Goal: Information Seeking & Learning: Learn about a topic

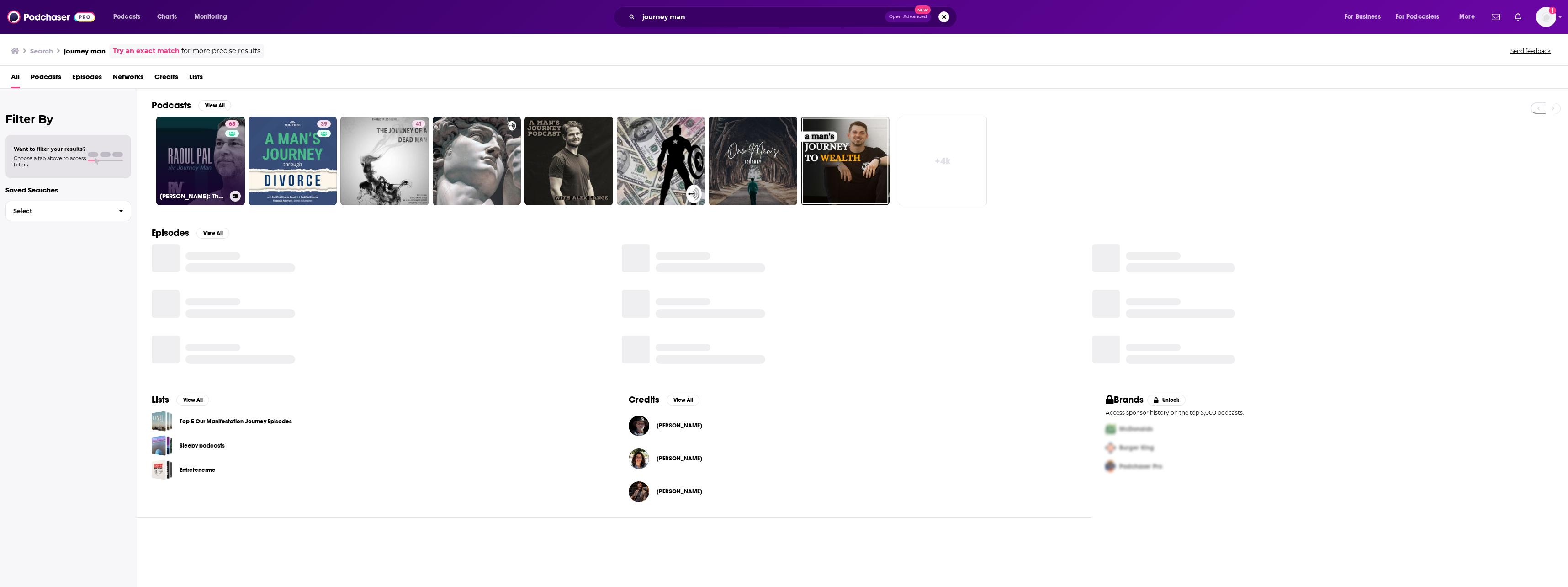
click at [206, 179] on link "68 [PERSON_NAME]: The Journey Man" at bounding box center [201, 161] width 89 height 89
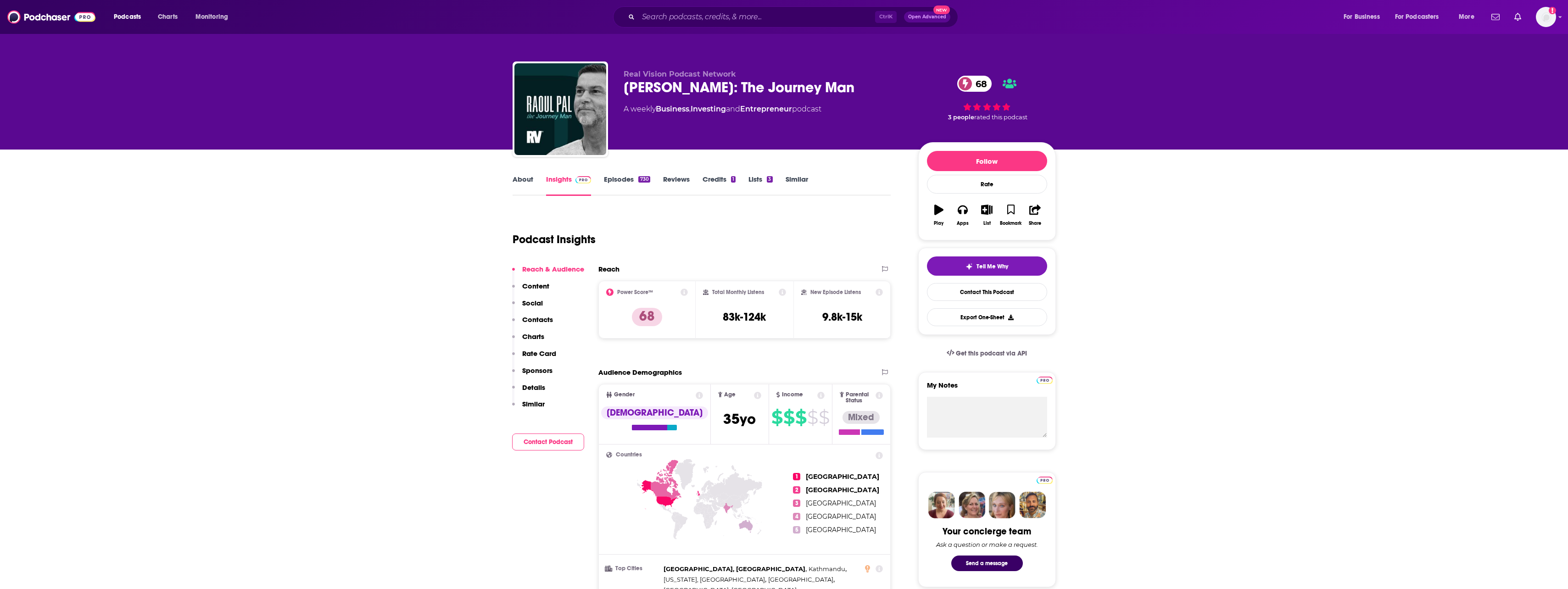
scroll to position [46, 0]
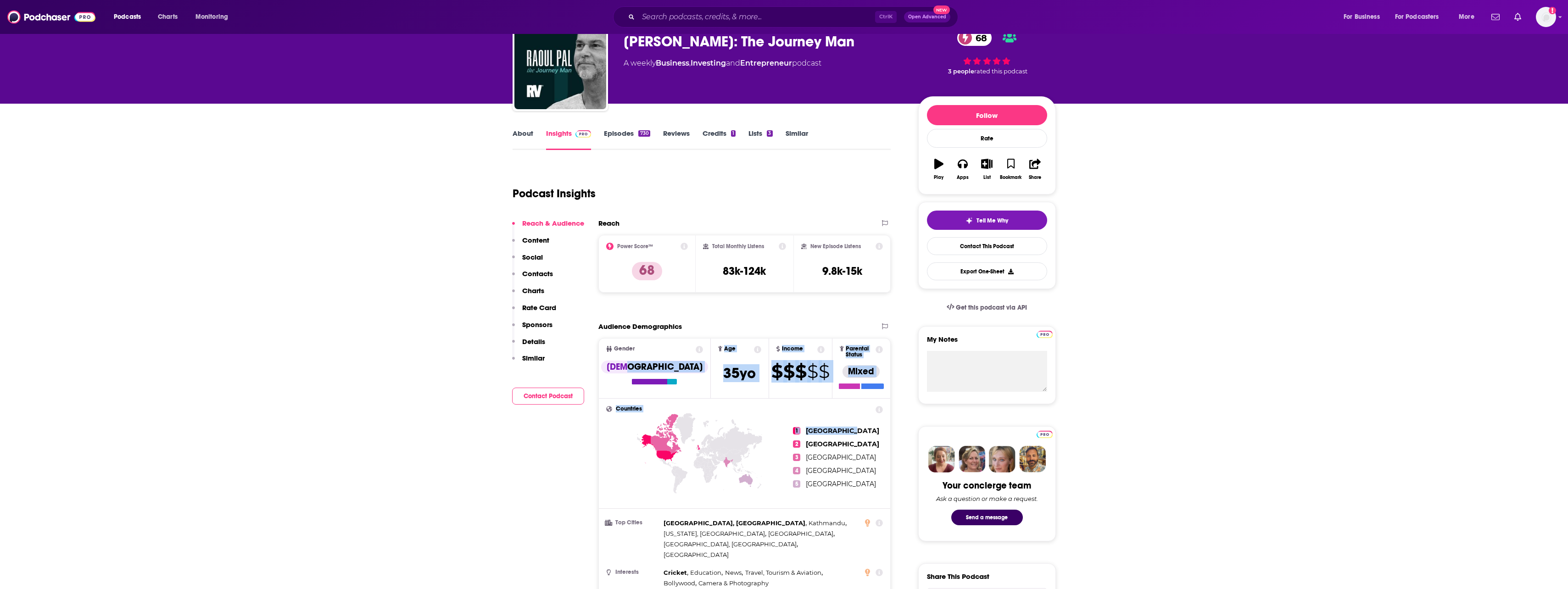
drag, startPoint x: 718, startPoint y: 375, endPoint x: 856, endPoint y: 403, distance: 140.8
click at [856, 403] on div "Gender [DEMOGRAPHIC_DATA] Age [DEMOGRAPHIC_DATA] yo Income $ $ $ $ $ Parental S…" at bounding box center [745, 514] width 293 height 352
drag, startPoint x: 1167, startPoint y: 342, endPoint x: 1175, endPoint y: 345, distance: 8.5
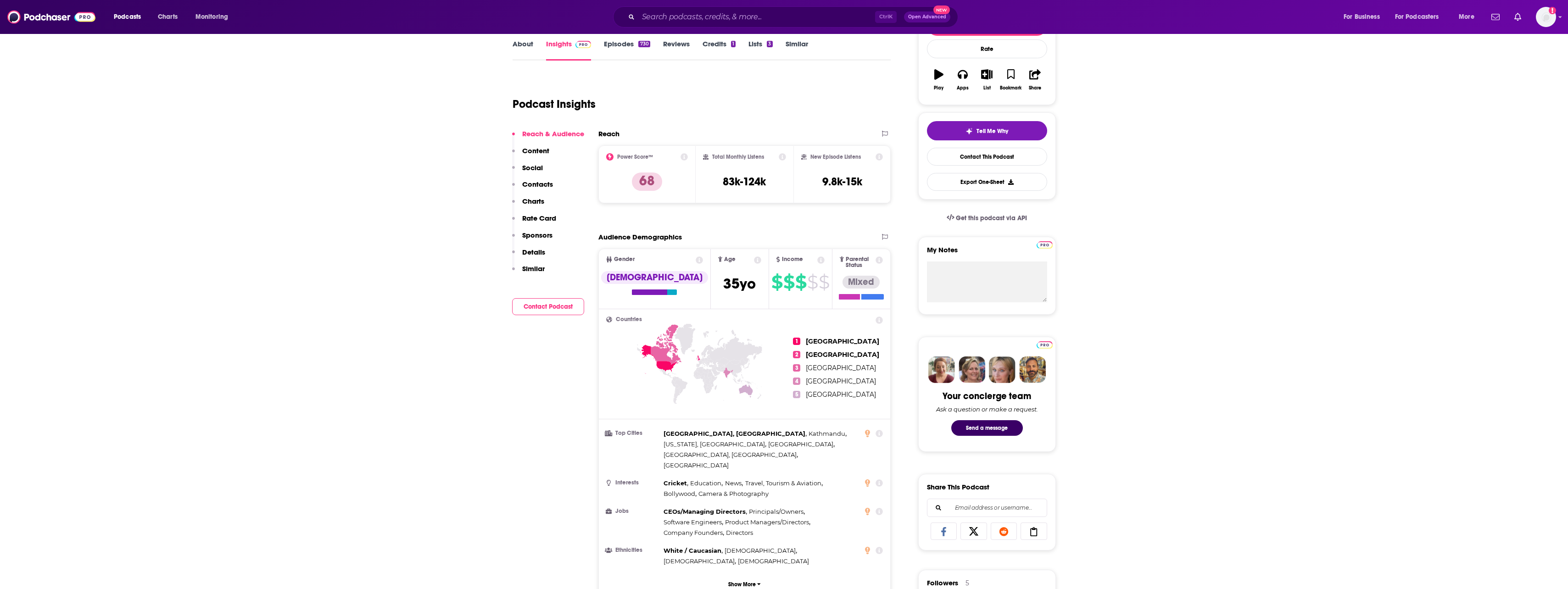
scroll to position [137, 0]
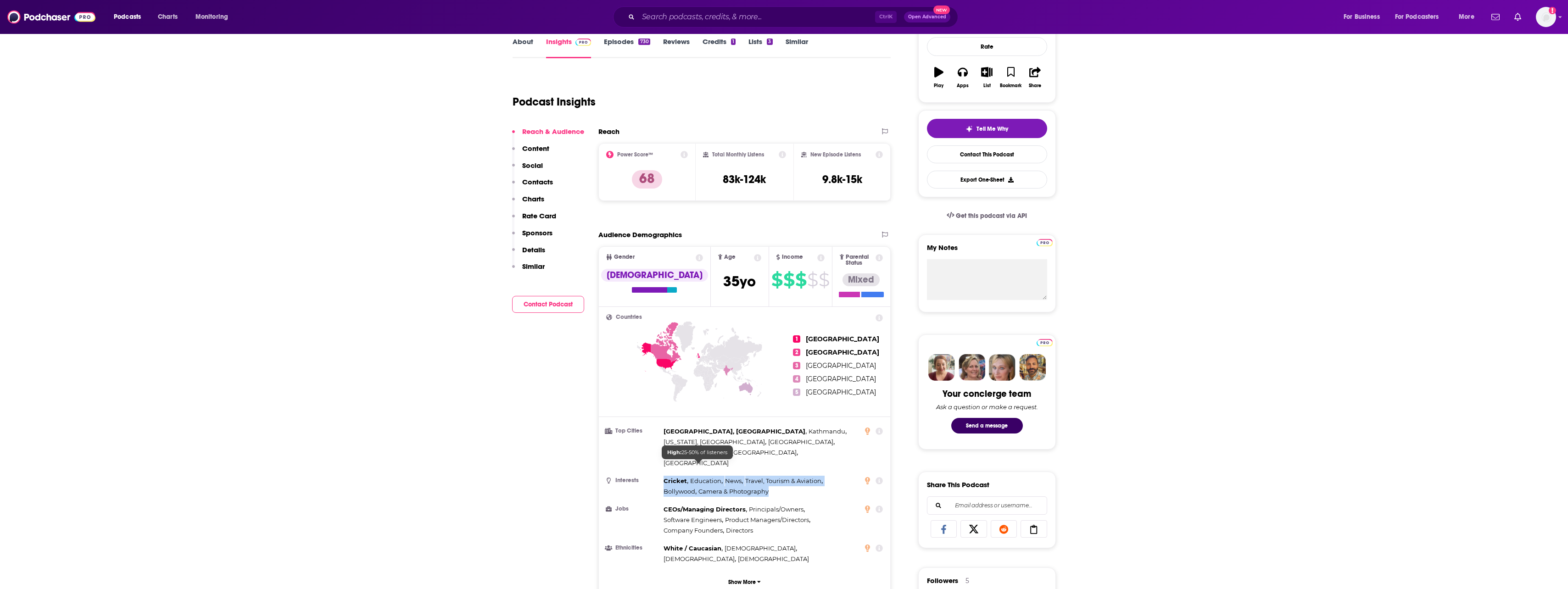
drag, startPoint x: 707, startPoint y: 463, endPoint x: 656, endPoint y: 464, distance: 51.0
click at [656, 475] on li "Interests Cricket , Education , News , Travel, Tourism & Aviation , Bollywood ,…" at bounding box center [745, 486] width 277 height 21
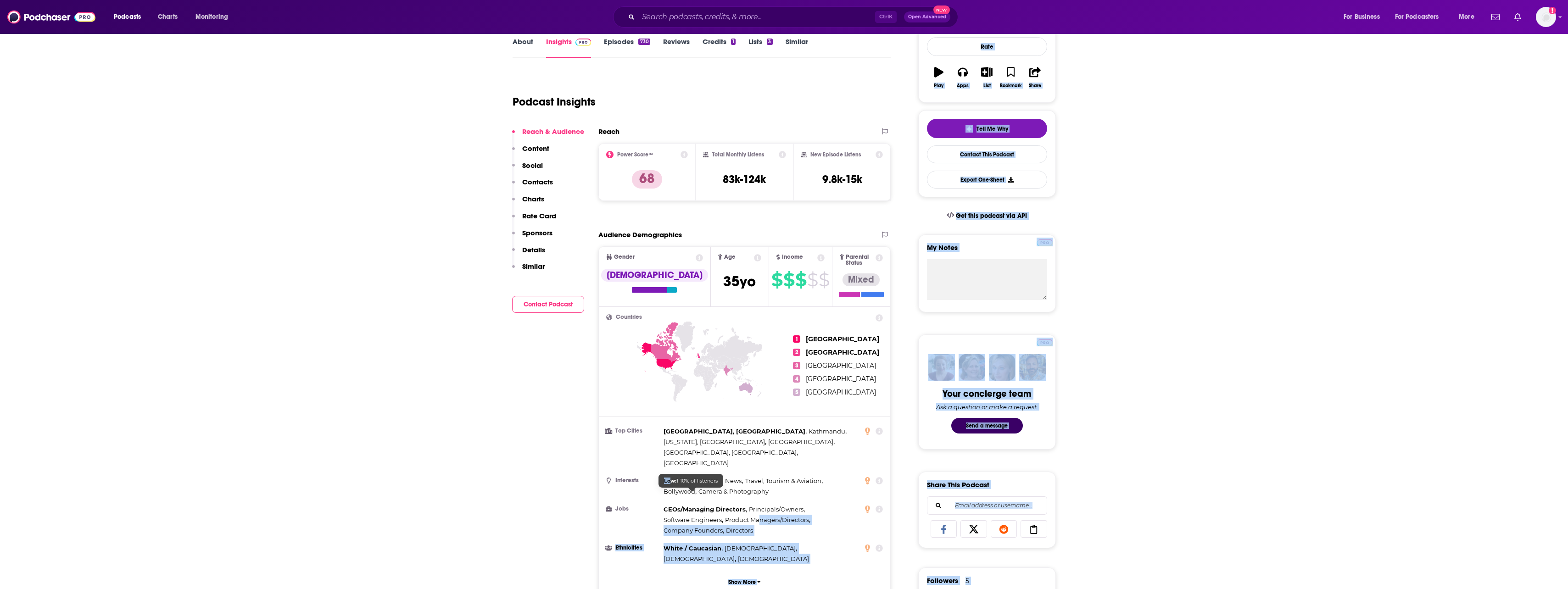
drag, startPoint x: 656, startPoint y: 464, endPoint x: 679, endPoint y: 490, distance: 34.7
click at [672, 504] on div "CEOs/Managing Directors , Principals/Owners , Software Engineers , Product Mana…" at bounding box center [761, 520] width 196 height 32
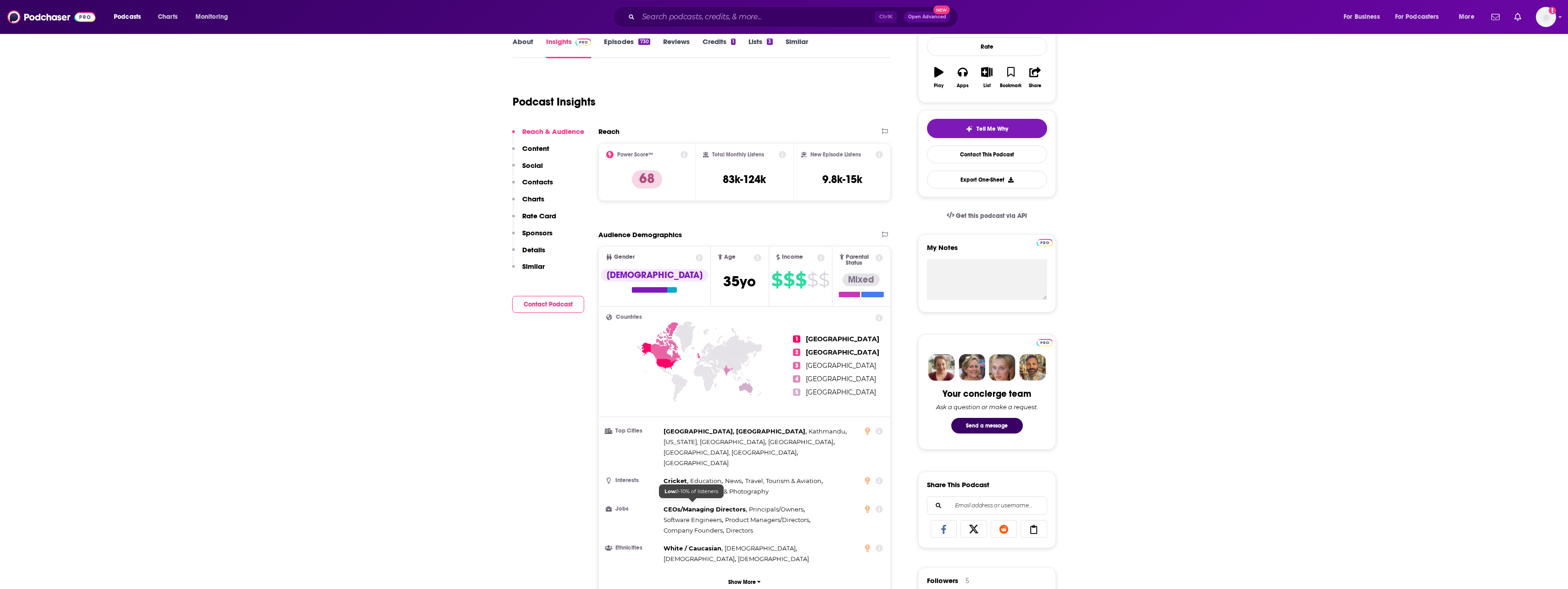
drag, startPoint x: 677, startPoint y: 500, endPoint x: 709, endPoint y: 502, distance: 32.1
click at [678, 525] on span "Company Founders ," at bounding box center [693, 530] width 61 height 10
drag, startPoint x: 795, startPoint y: 484, endPoint x: 664, endPoint y: 481, distance: 131.0
click at [664, 504] on div "CEOs/Managing Directors , Principals/Owners , Software Engineers , Product Mana…" at bounding box center [761, 520] width 196 height 32
click at [809, 475] on div "Cricket , Education , News , Travel, Tourism & Aviation , Bollywood , Camera & …" at bounding box center [761, 486] width 196 height 21
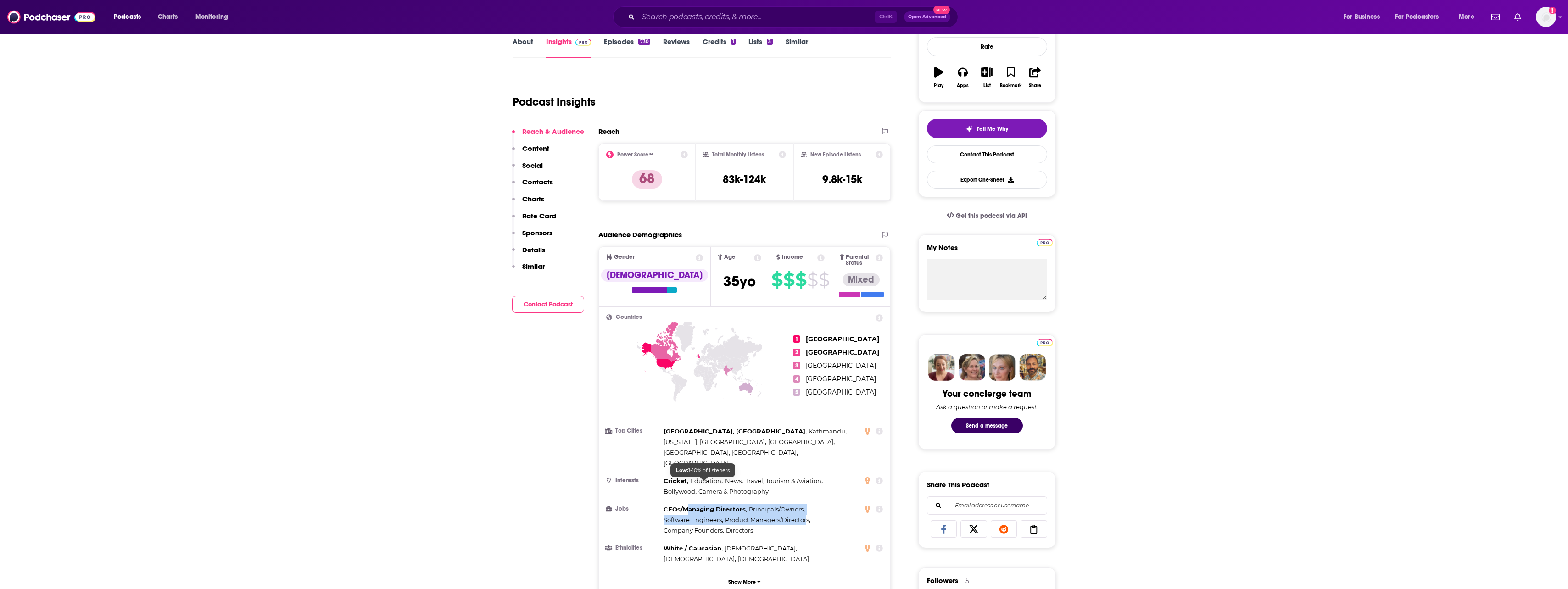
drag, startPoint x: 807, startPoint y: 486, endPoint x: 689, endPoint y: 484, distance: 118.0
click at [689, 504] on div "CEOs/Managing Directors , Principals/Owners , Software Engineers , Product Mana…" at bounding box center [761, 520] width 196 height 32
drag, startPoint x: 689, startPoint y: 484, endPoint x: 668, endPoint y: 488, distance: 21.4
click at [671, 514] on span "Software Engineers ," at bounding box center [693, 519] width 60 height 10
drag, startPoint x: 661, startPoint y: 485, endPoint x: 807, endPoint y: 482, distance: 146.0
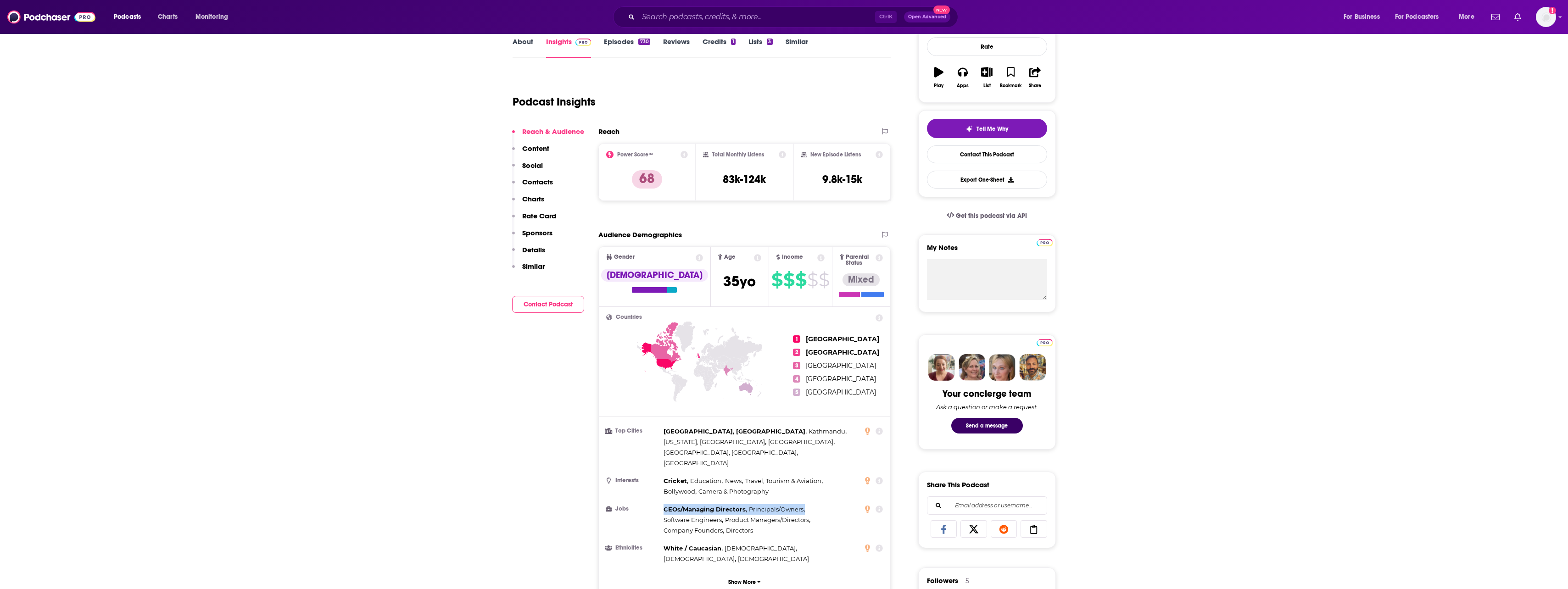
click at [807, 504] on li "Jobs CEOs/Managing Directors , Principals/Owners , Software Engineers , Product…" at bounding box center [745, 520] width 277 height 32
copy div "CEOs/Managing Directors , Principals/Owners ,"
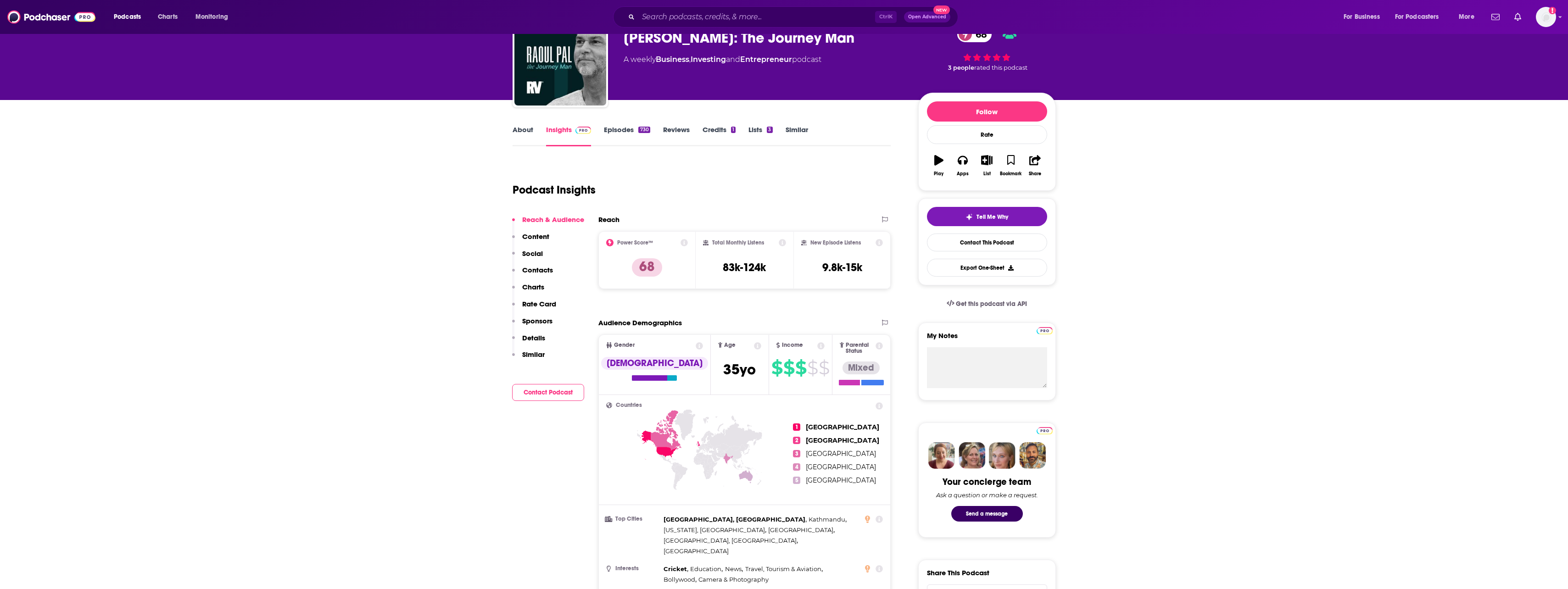
scroll to position [0, 0]
